Goal: Task Accomplishment & Management: Complete application form

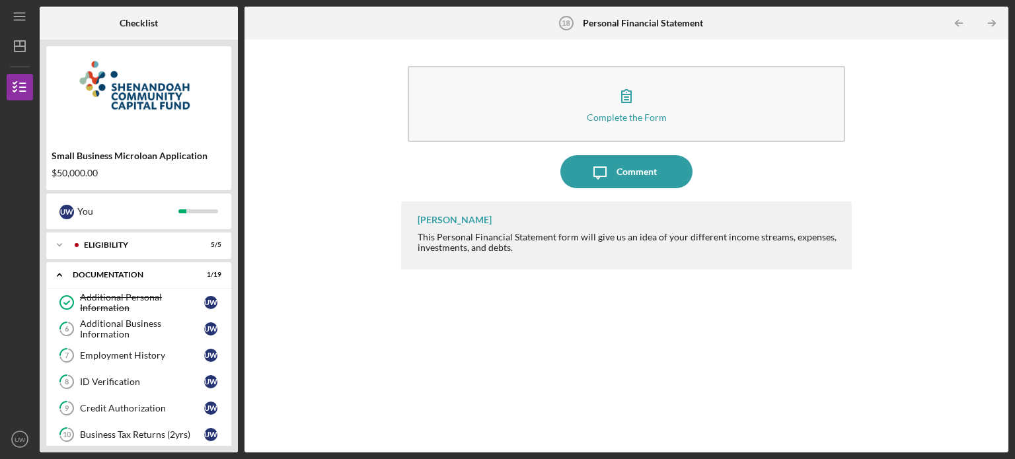
click at [944, 108] on div "Complete the Form Form Icon/Message Comment [PERSON_NAME] This Personal Financi…" at bounding box center [626, 246] width 751 height 400
click at [134, 325] on div "Additional Business Information" at bounding box center [142, 329] width 124 height 21
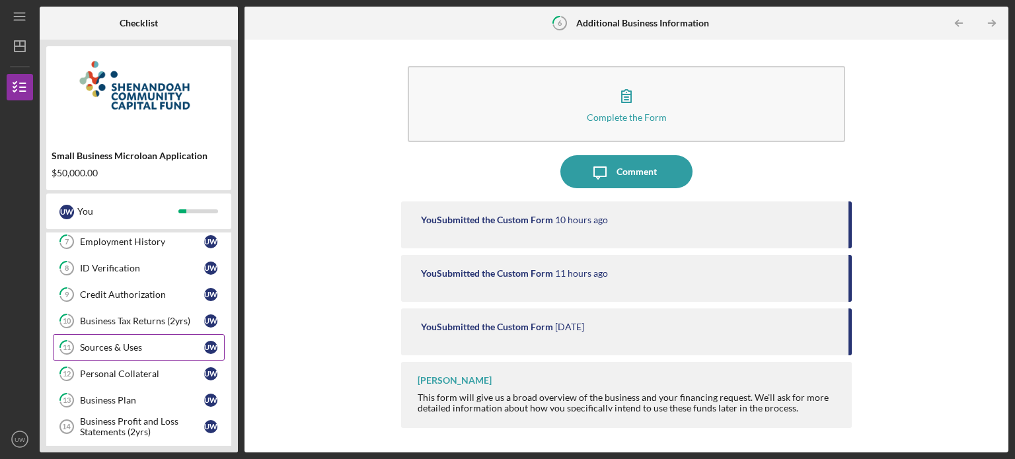
scroll to position [134, 0]
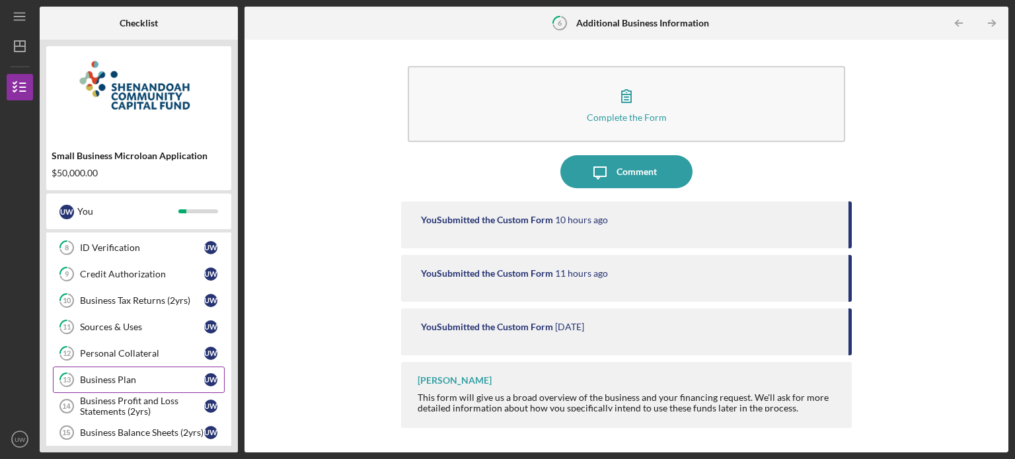
click at [102, 375] on div "Business Plan" at bounding box center [142, 380] width 124 height 11
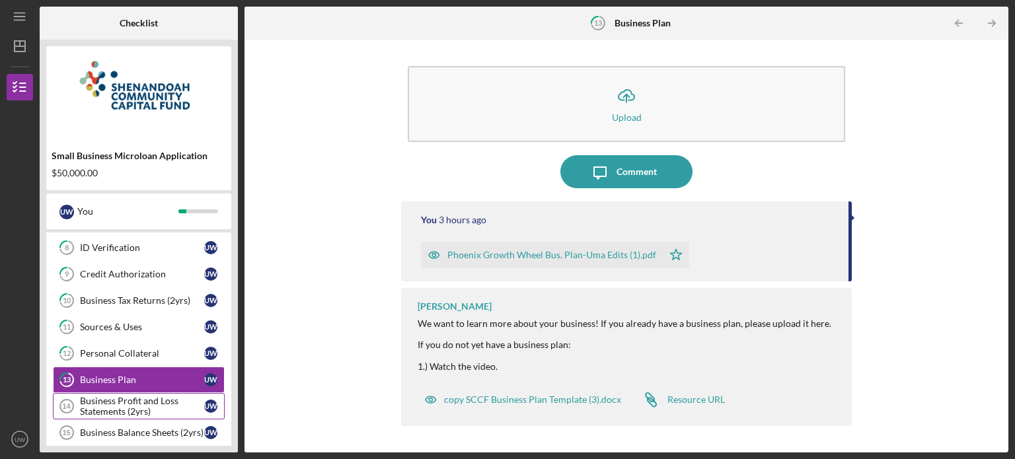
click at [104, 397] on div "Business Profit and Loss Statements (2yrs)" at bounding box center [142, 406] width 124 height 21
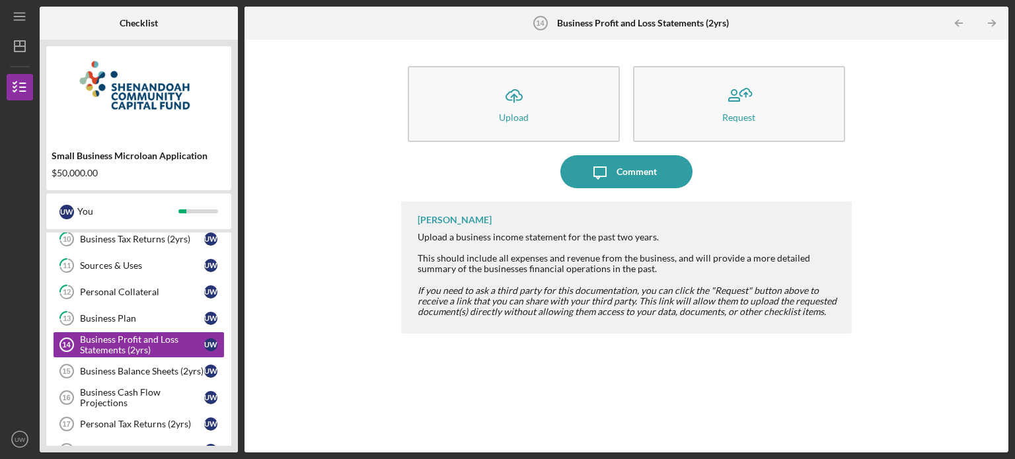
scroll to position [196, 0]
click at [101, 373] on link "Business Balance Sheets (2yrs) 15 Business Balance Sheets (2yrs) U W" at bounding box center [139, 371] width 172 height 26
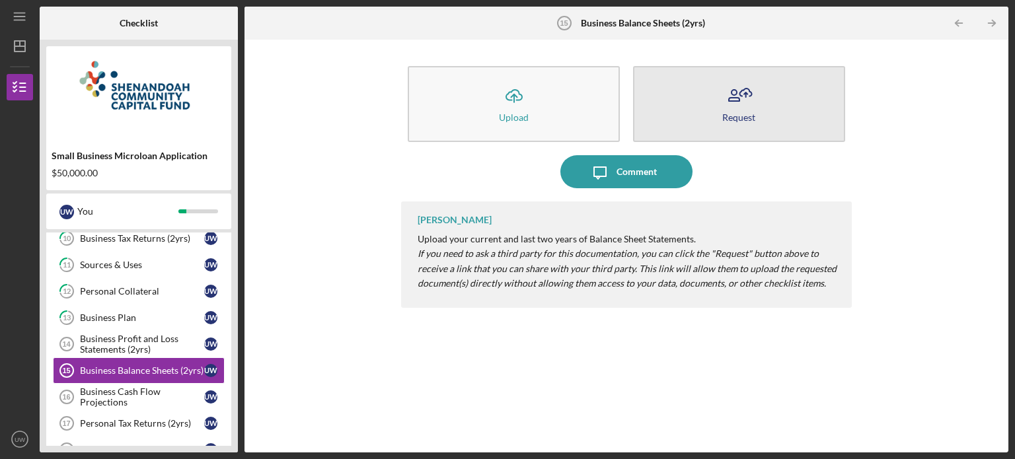
click at [713, 113] on button "Request" at bounding box center [739, 104] width 212 height 76
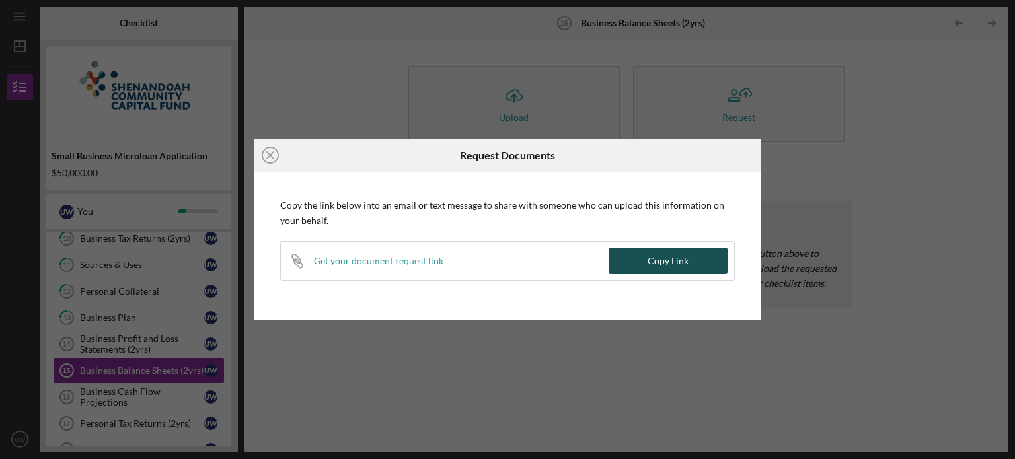
click at [646, 261] on button "Copy Link" at bounding box center [668, 261] width 119 height 26
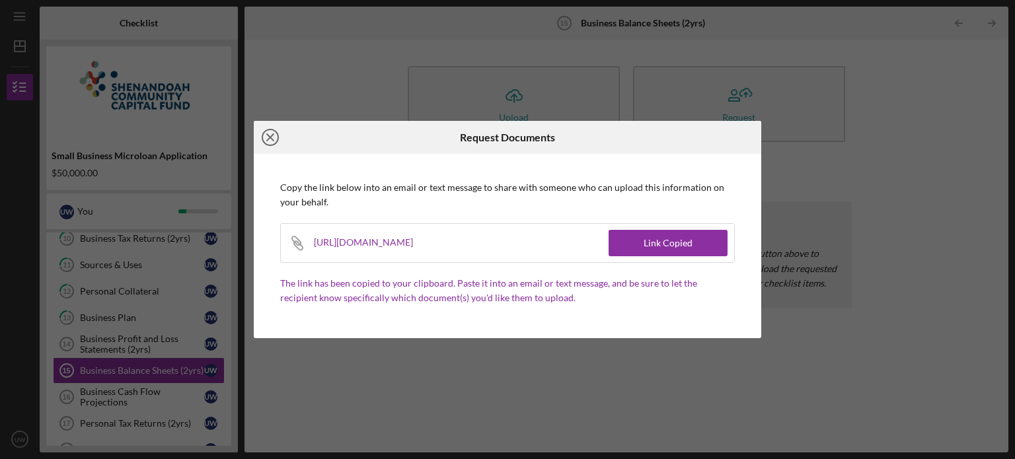
click at [268, 137] on icon "Icon/Close" at bounding box center [270, 137] width 33 height 33
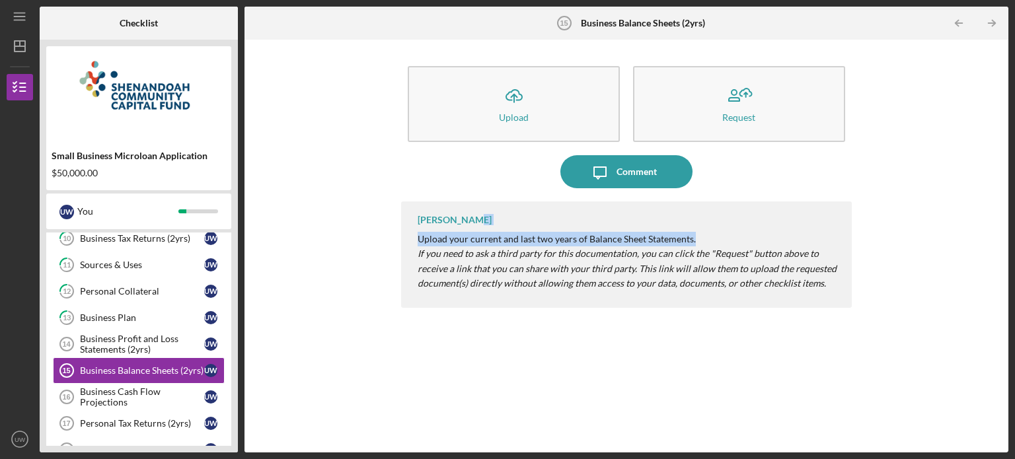
drag, startPoint x: 706, startPoint y: 239, endPoint x: 467, endPoint y: 217, distance: 240.2
click at [467, 217] on div "[PERSON_NAME] Upload your current and last two years of Balance Sheet Statement…" at bounding box center [626, 255] width 451 height 106
click at [491, 237] on p "Upload your current and last two years of Balance Sheet Statements." at bounding box center [628, 239] width 421 height 15
drag, startPoint x: 418, startPoint y: 235, endPoint x: 696, endPoint y: 221, distance: 277.9
click at [696, 221] on div "[PERSON_NAME] Upload your current and last two years of Balance Sheet Statement…" at bounding box center [626, 255] width 451 height 106
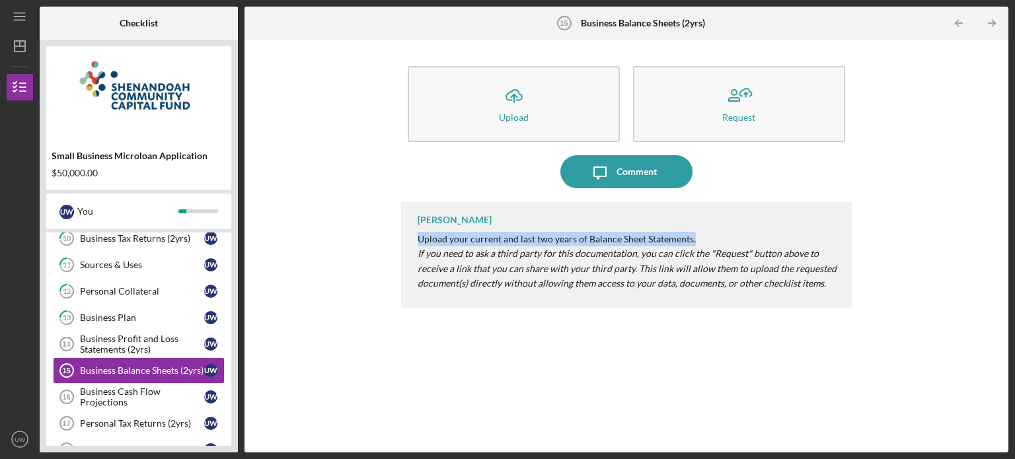
copy p "Upload your current and last two years of Balance Sheet Statements."
click at [127, 334] on div "Business Profit and Loss Statements (2yrs)" at bounding box center [142, 344] width 124 height 21
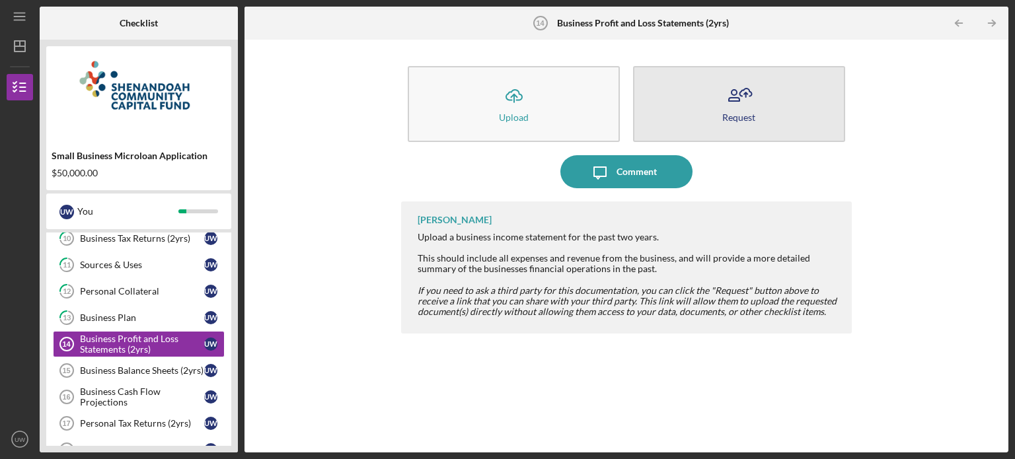
click at [710, 108] on button "Request" at bounding box center [739, 104] width 212 height 76
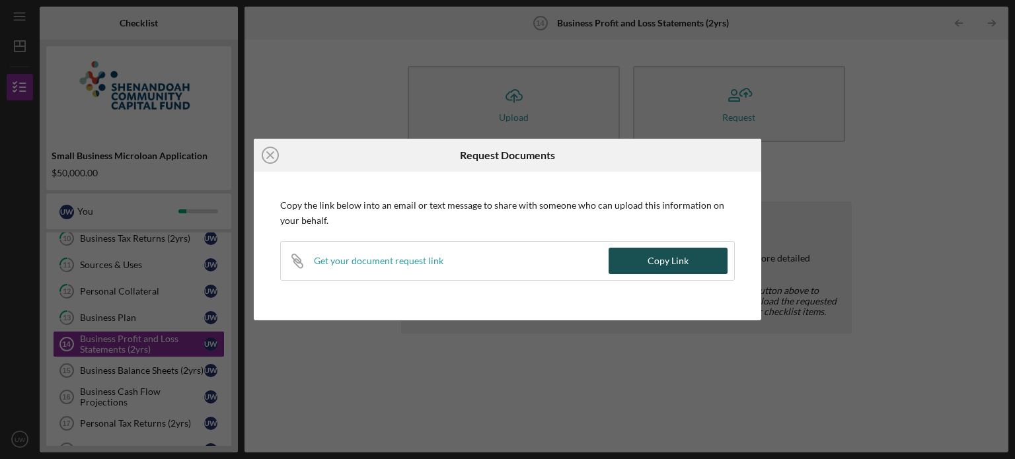
click at [664, 261] on div "Copy Link" at bounding box center [668, 261] width 41 height 26
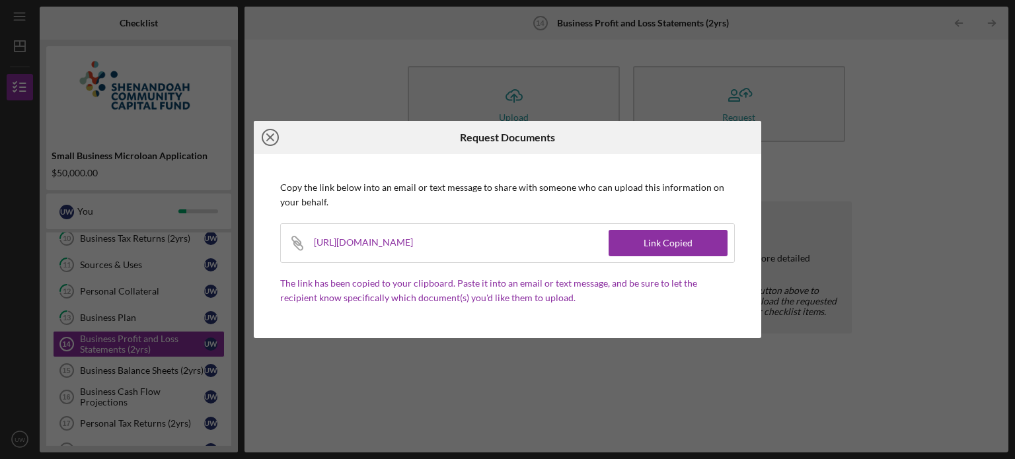
click at [265, 132] on icon "Icon/Close" at bounding box center [270, 137] width 33 height 33
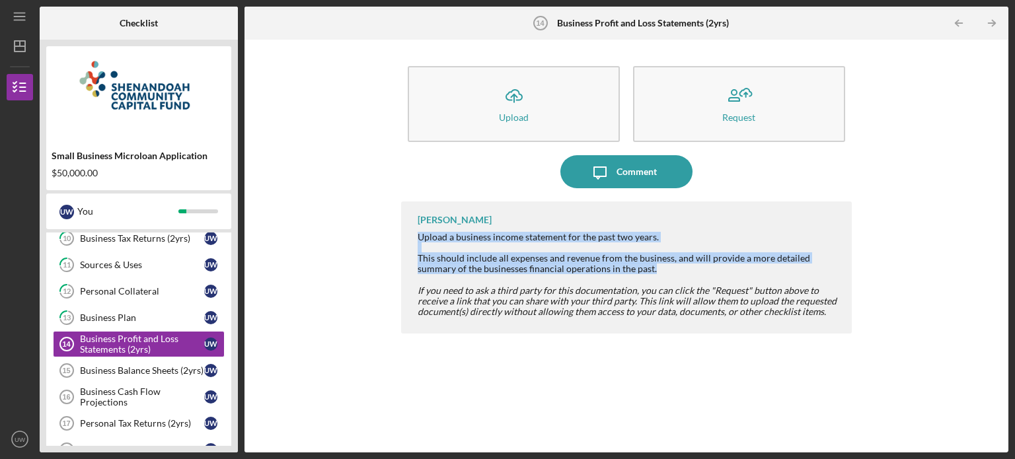
drag, startPoint x: 656, startPoint y: 266, endPoint x: 420, endPoint y: 236, distance: 237.9
click at [420, 236] on div "Upload a business income statement for the past two years. This should include …" at bounding box center [628, 274] width 421 height 85
copy div "Upload a business income statement for the past two years. This should include …"
click at [132, 395] on div "Business Cash Flow Projections" at bounding box center [142, 397] width 124 height 21
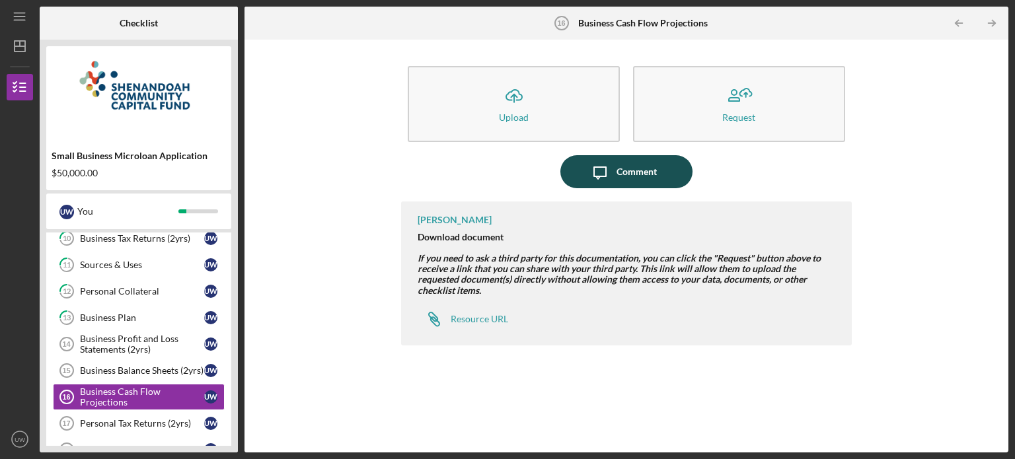
click at [621, 173] on div "Comment" at bounding box center [637, 171] width 40 height 33
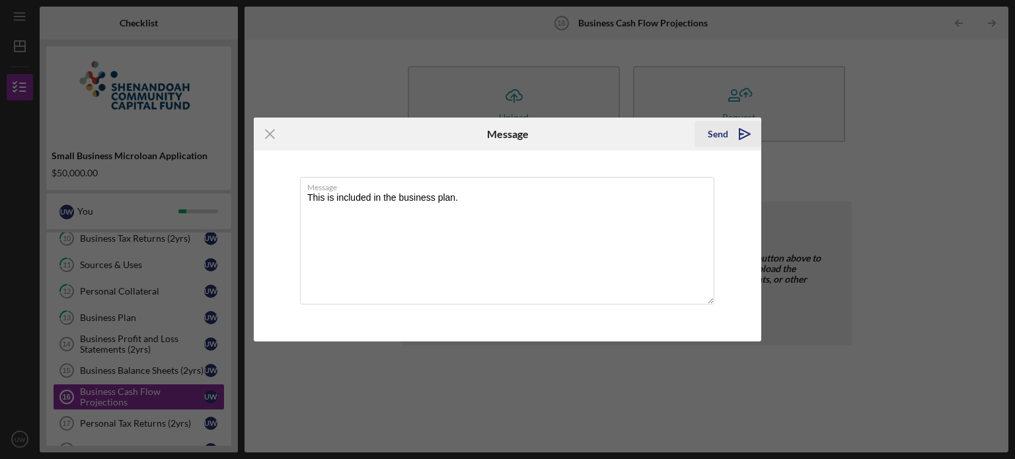
type textarea "This is included in the business plan."
click at [711, 135] on div "Send" at bounding box center [718, 134] width 20 height 26
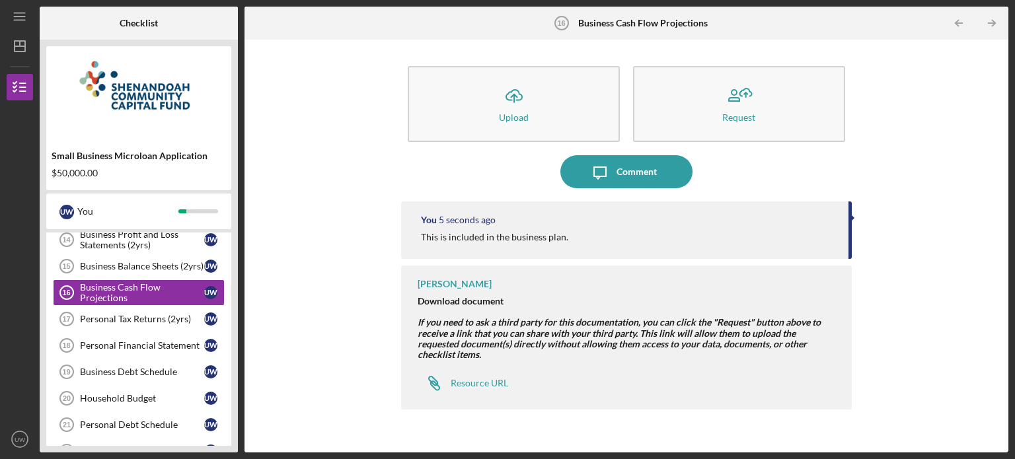
scroll to position [307, 0]
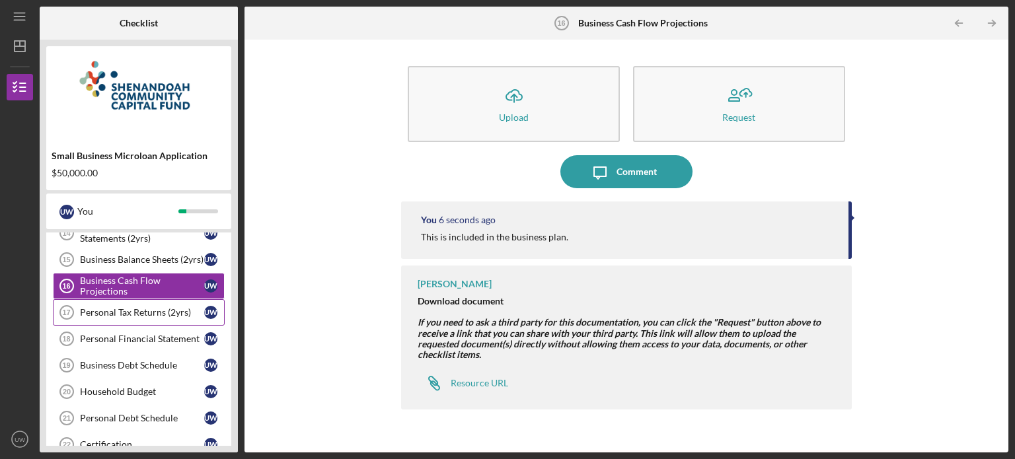
click at [122, 311] on div "Personal Tax Returns (2yrs)" at bounding box center [142, 312] width 124 height 11
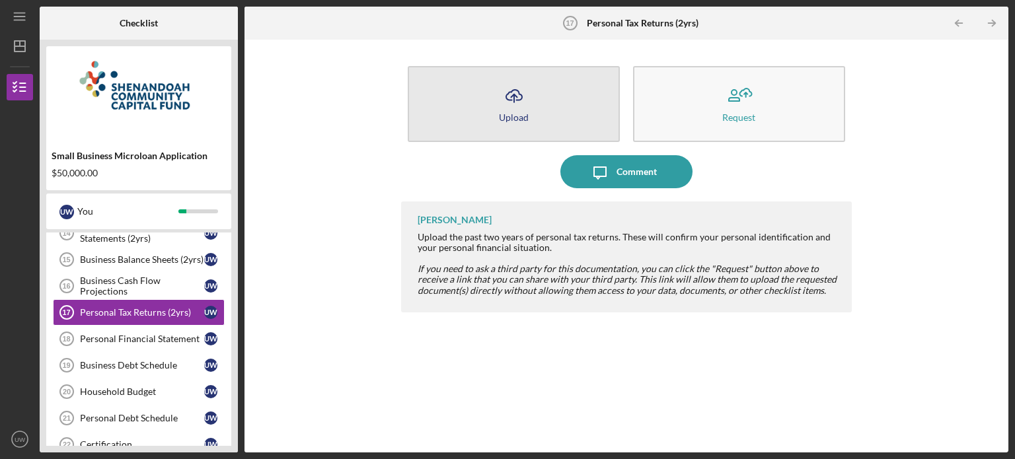
click at [535, 105] on button "Icon/Upload Upload" at bounding box center [514, 104] width 212 height 76
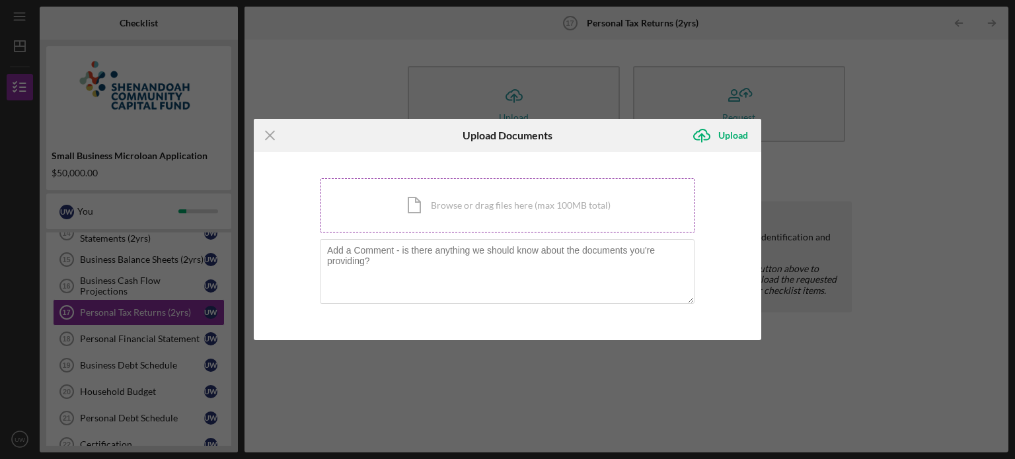
click at [422, 211] on div "Icon/Document Browse or drag files here (max 100MB total) Tap to choose files o…" at bounding box center [507, 205] width 375 height 54
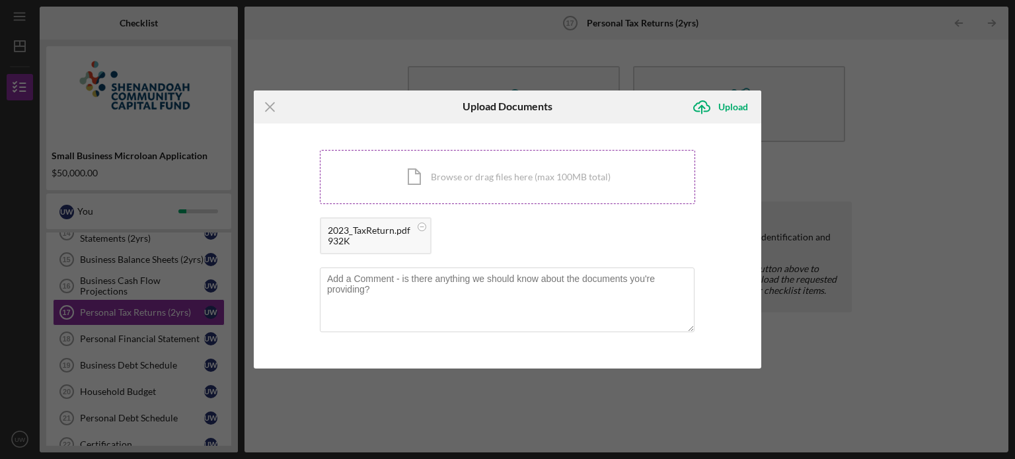
click at [476, 180] on div "Icon/Document Browse or drag files here (max 100MB total) Tap to choose files o…" at bounding box center [507, 177] width 375 height 54
click at [735, 106] on div "Upload" at bounding box center [733, 107] width 30 height 26
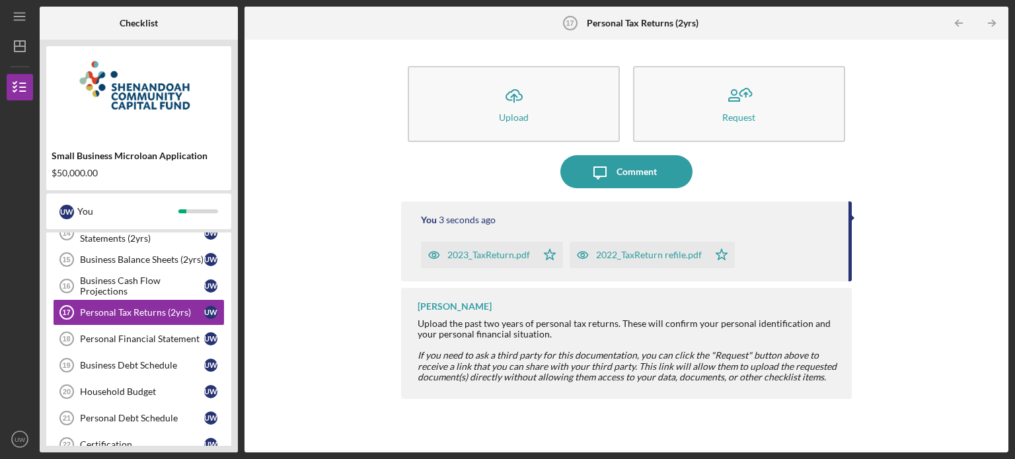
click at [637, 256] on div "2022_TaxReturn refile.pdf" at bounding box center [649, 255] width 106 height 11
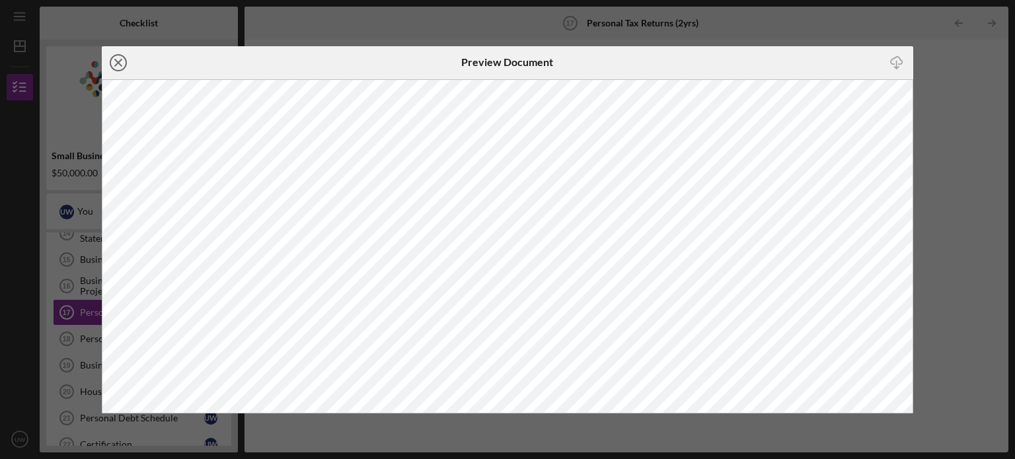
click at [113, 64] on icon "Icon/Close" at bounding box center [118, 62] width 33 height 33
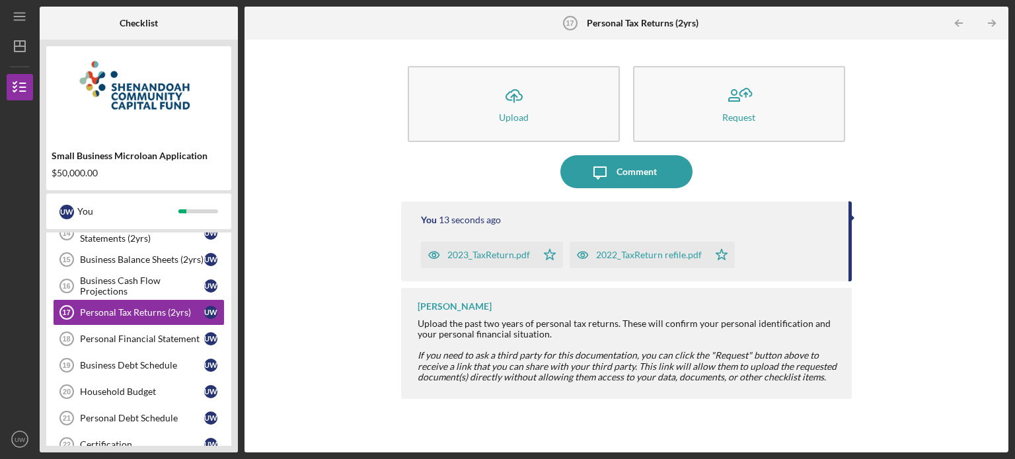
click at [505, 258] on div "2023_TaxReturn.pdf" at bounding box center [488, 255] width 83 height 11
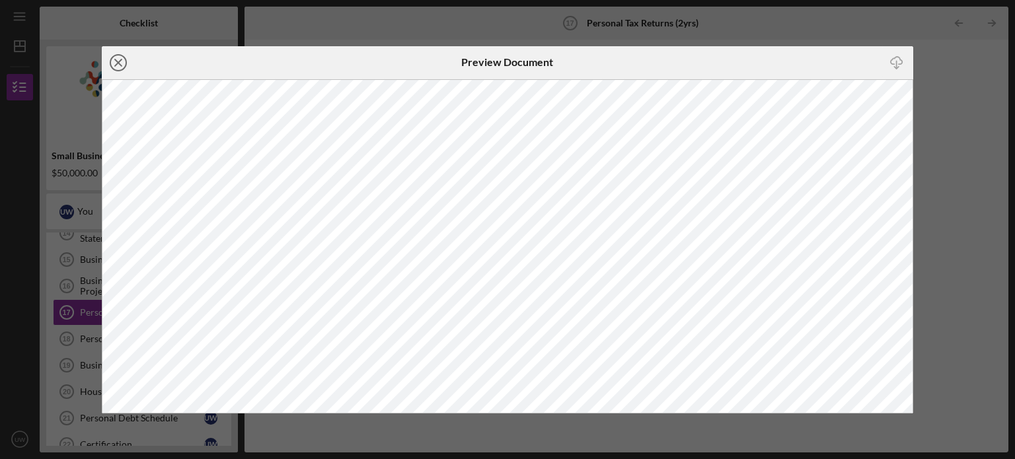
click at [120, 58] on icon "Icon/Close" at bounding box center [118, 62] width 33 height 33
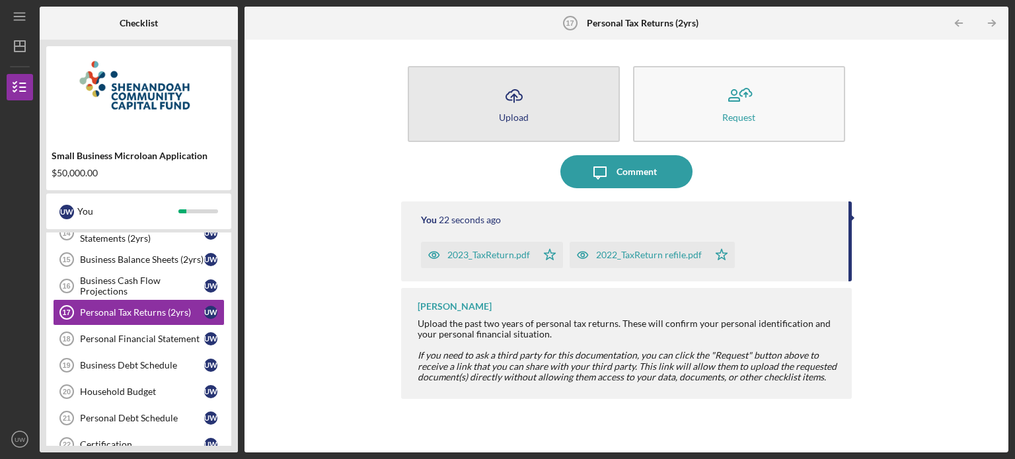
click at [519, 117] on div "Upload" at bounding box center [514, 117] width 30 height 10
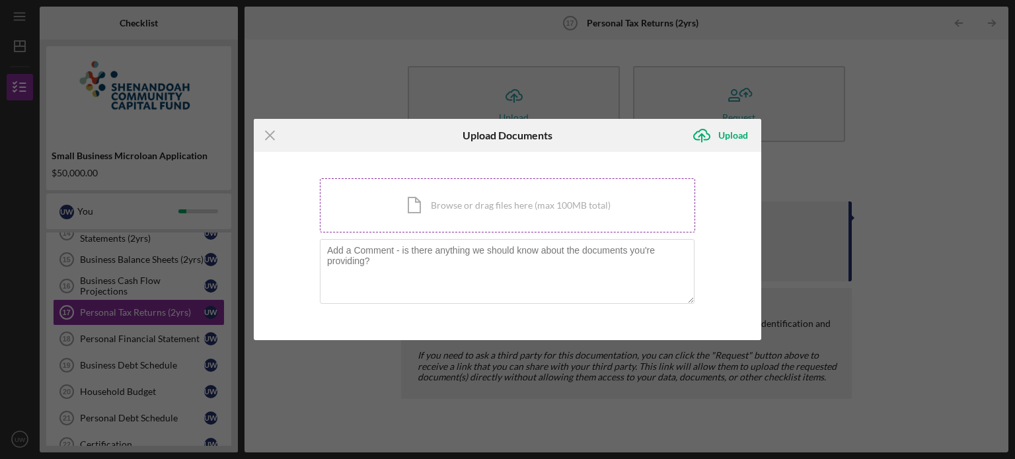
click at [525, 206] on div "Icon/Document Browse or drag files here (max 100MB total) Tap to choose files o…" at bounding box center [507, 205] width 375 height 54
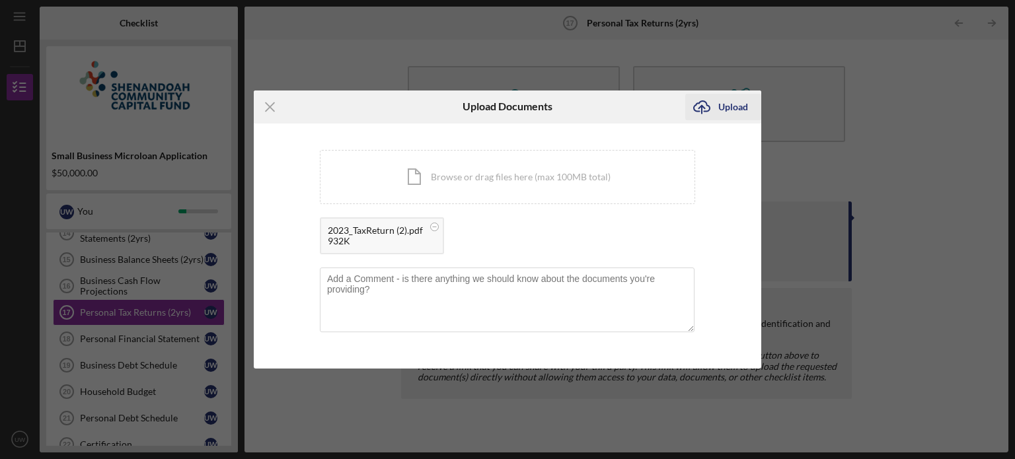
click at [734, 100] on div "Upload" at bounding box center [733, 107] width 30 height 26
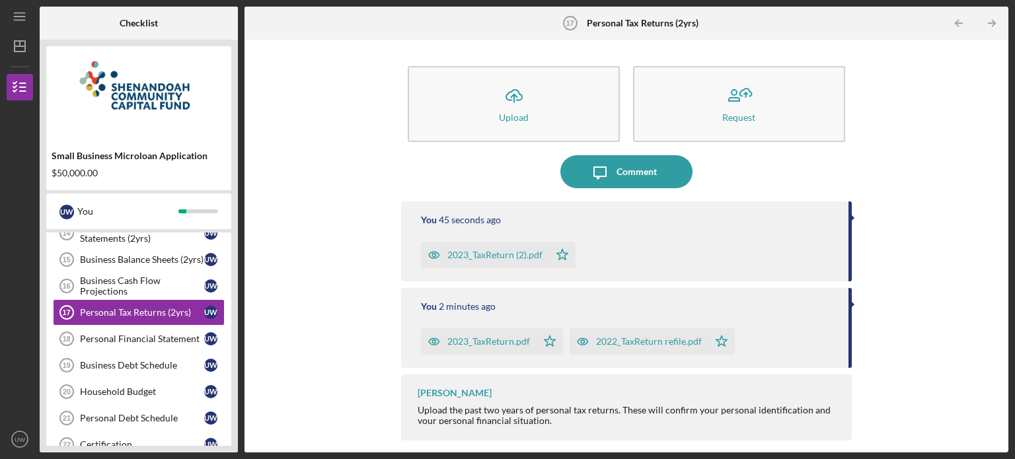
click at [490, 253] on div "2023_TaxReturn (2).pdf" at bounding box center [494, 255] width 95 height 11
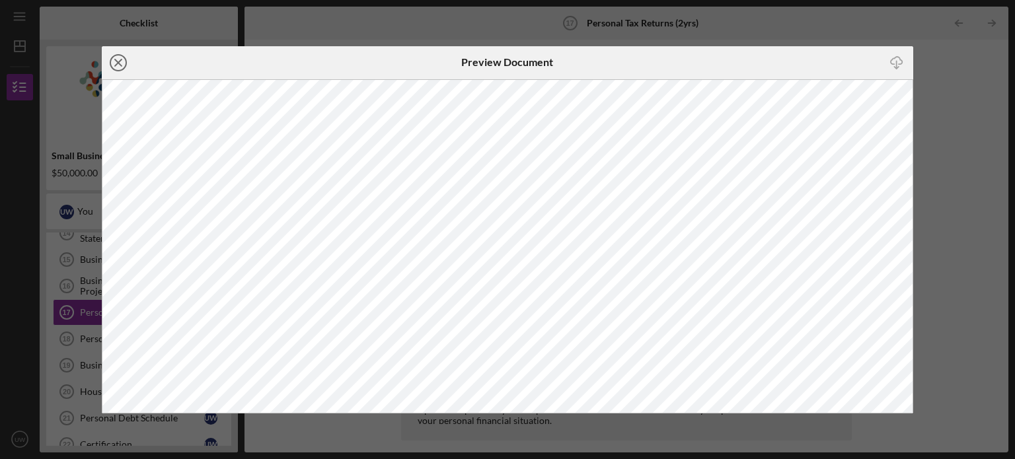
click at [122, 67] on icon "Icon/Close" at bounding box center [118, 62] width 33 height 33
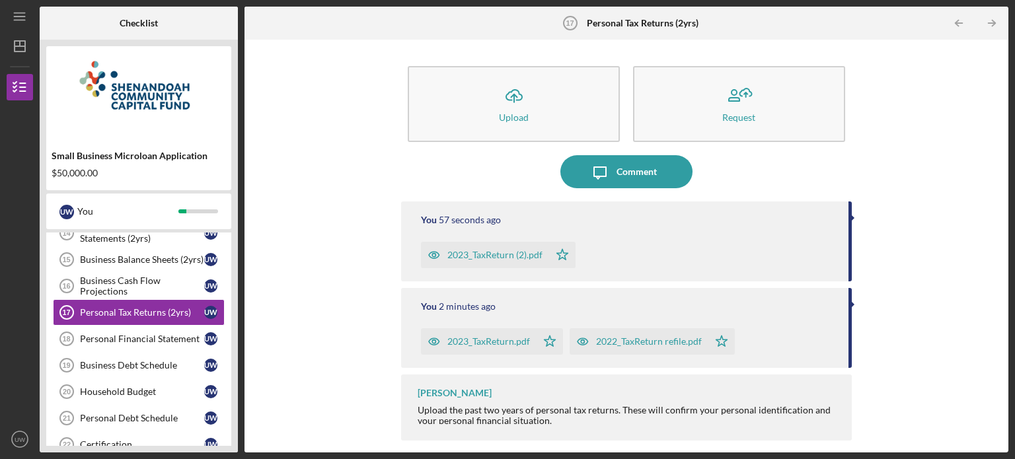
click at [847, 214] on div "You 57 seconds ago 2023_TaxReturn (2).pdf Icon/Star" at bounding box center [626, 242] width 451 height 80
click at [474, 253] on div "2023_TaxReturn (2).pdf" at bounding box center [494, 255] width 95 height 11
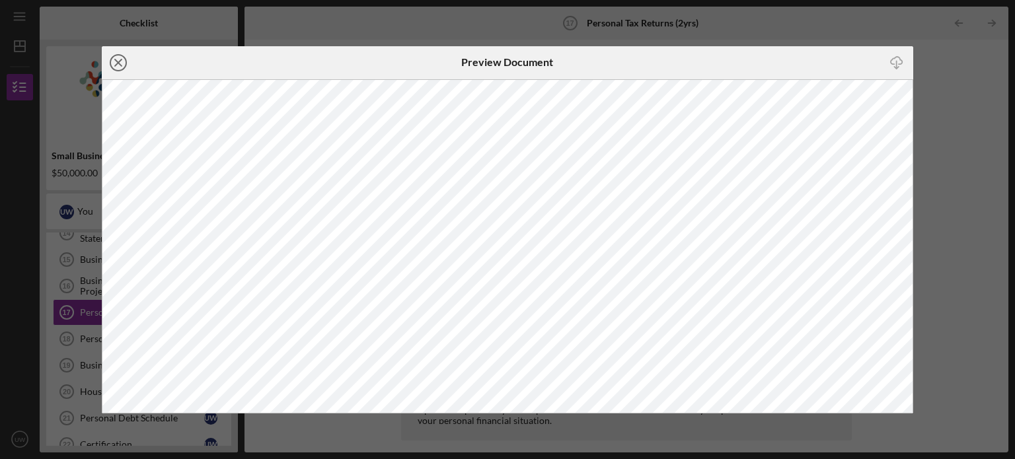
click at [110, 64] on circle at bounding box center [118, 63] width 16 height 16
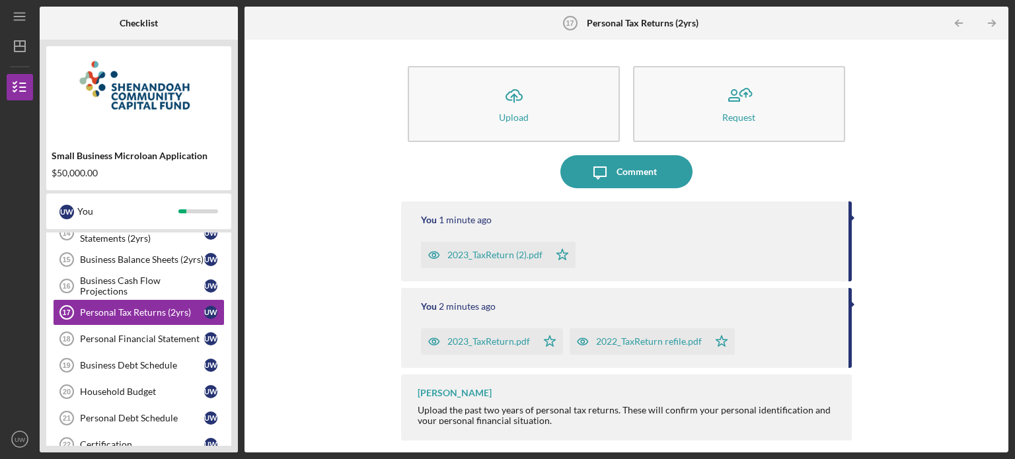
click at [560, 255] on icon "Icon/Star" at bounding box center [562, 255] width 26 height 26
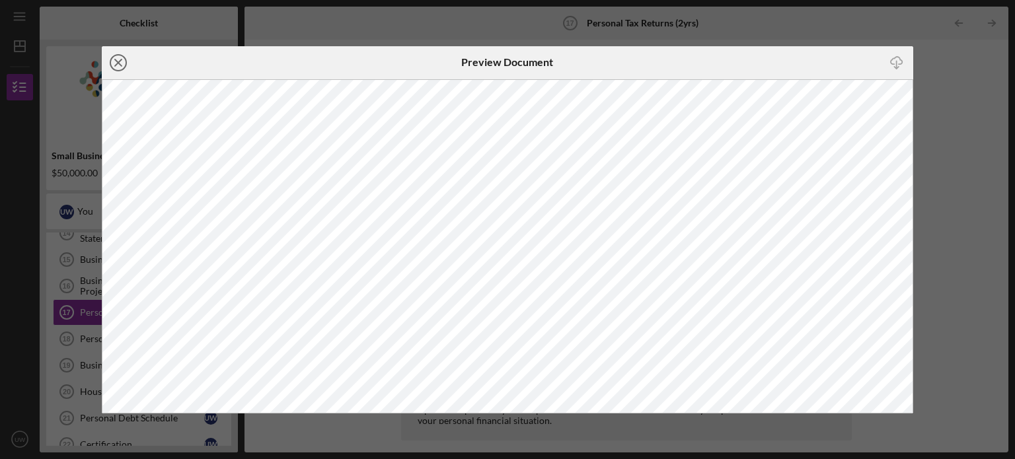
click at [118, 69] on icon "Icon/Close" at bounding box center [118, 62] width 33 height 33
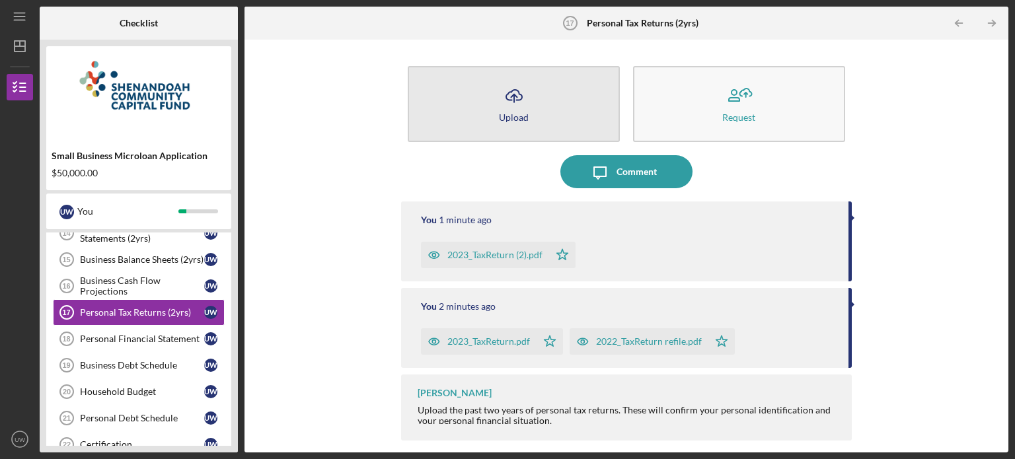
click at [519, 105] on icon "Icon/Upload" at bounding box center [514, 95] width 33 height 33
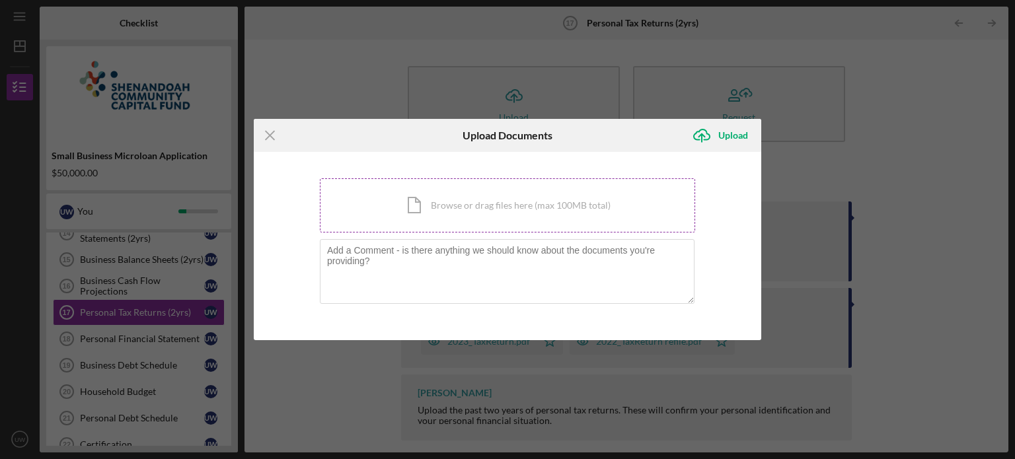
click at [424, 200] on div "Icon/Document Browse or drag files here (max 100MB total) Tap to choose files o…" at bounding box center [507, 205] width 375 height 54
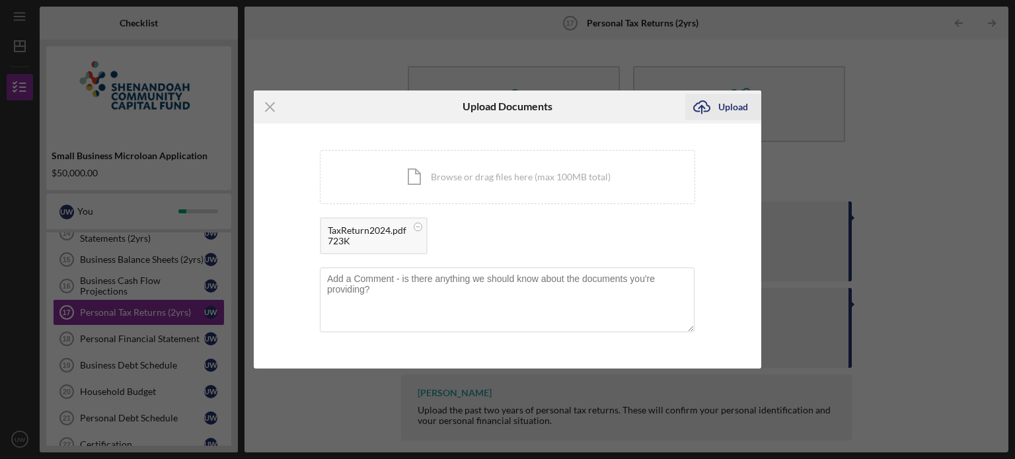
click at [730, 104] on div "Upload" at bounding box center [733, 107] width 30 height 26
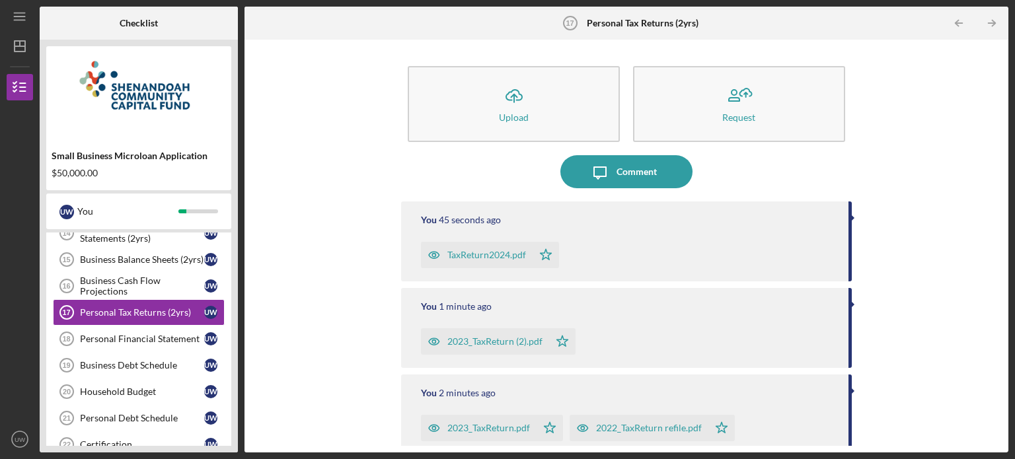
drag, startPoint x: 119, startPoint y: 306, endPoint x: 321, endPoint y: 308, distance: 202.2
click at [321, 308] on div "Icon/Upload Upload Request Icon/Message Comment You 45 seconds ago TaxReturn202…" at bounding box center [626, 246] width 751 height 400
click at [632, 167] on div "Comment" at bounding box center [637, 171] width 40 height 33
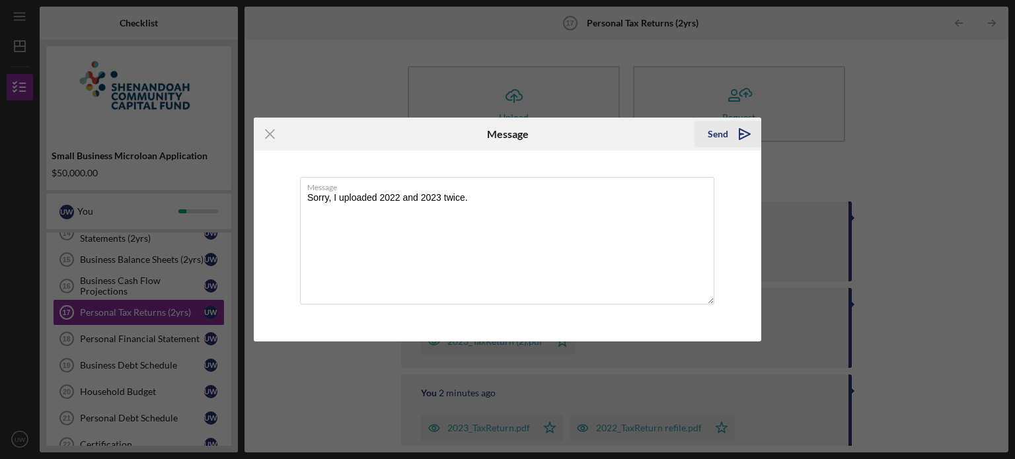
type textarea "Sorry, I uploaded 2022 and 2023 twice."
click at [733, 135] on icon "Icon/icon-invite-send" at bounding box center [744, 134] width 33 height 33
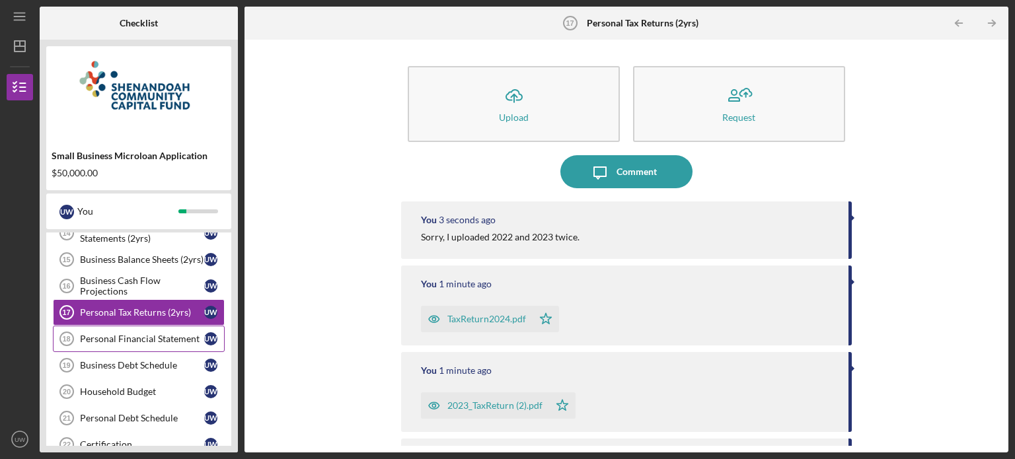
click at [178, 336] on div "Personal Financial Statement" at bounding box center [142, 339] width 124 height 11
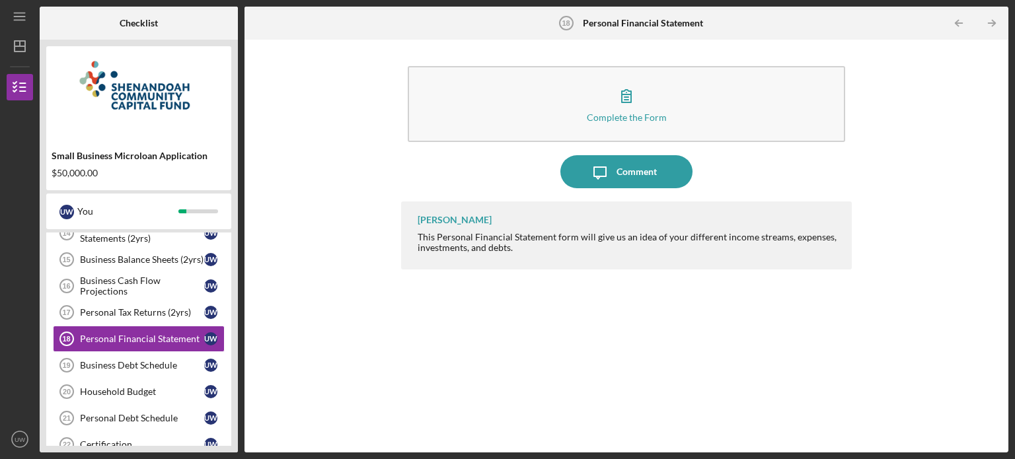
click at [957, 220] on div "Complete the Form Form Icon/Message Comment [PERSON_NAME] This Personal Financi…" at bounding box center [626, 246] width 751 height 400
